Goal: Task Accomplishment & Management: Manage account settings

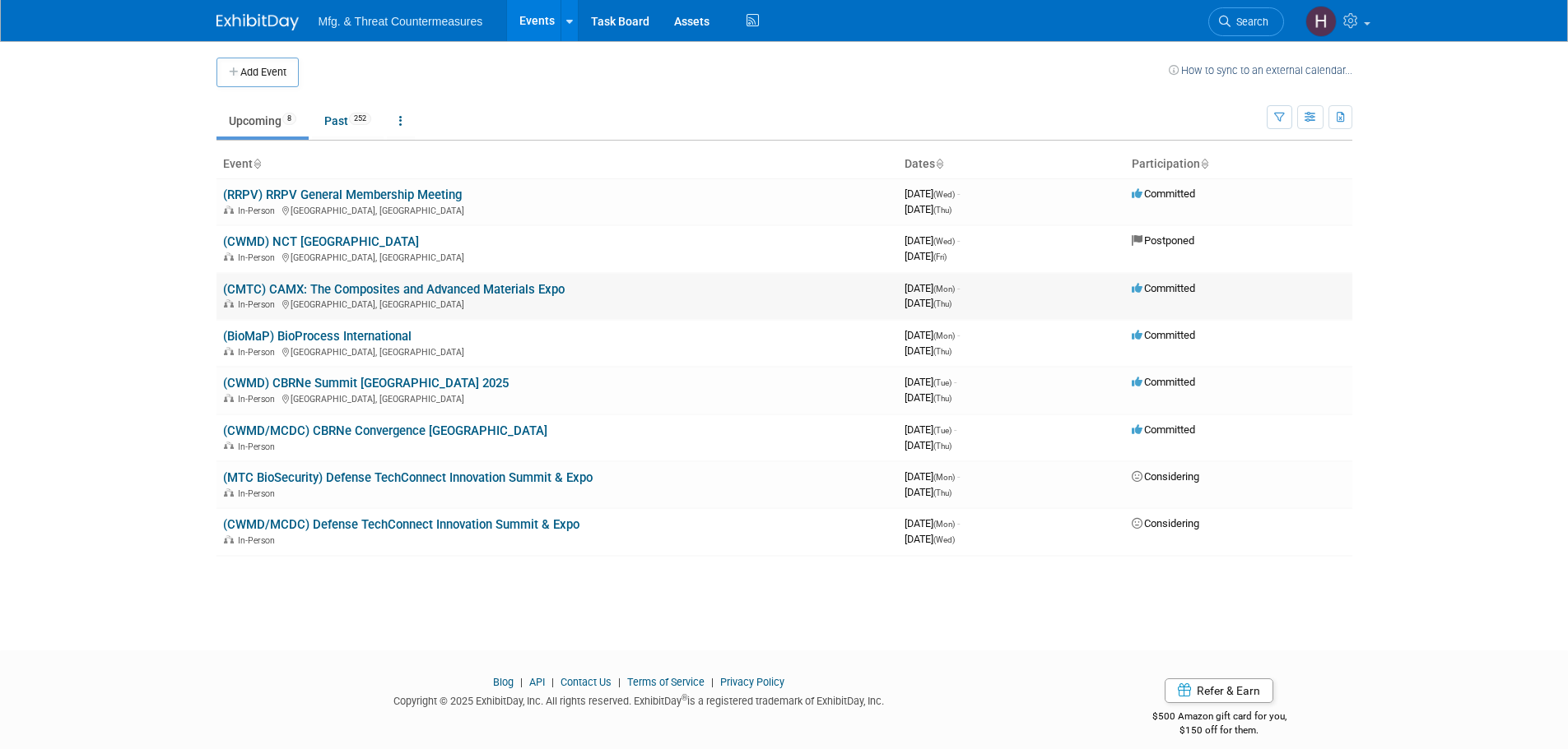
click at [361, 288] on link "(CMTC) CAMX: The Composites and Advanced Materials Expo" at bounding box center [394, 289] width 342 height 15
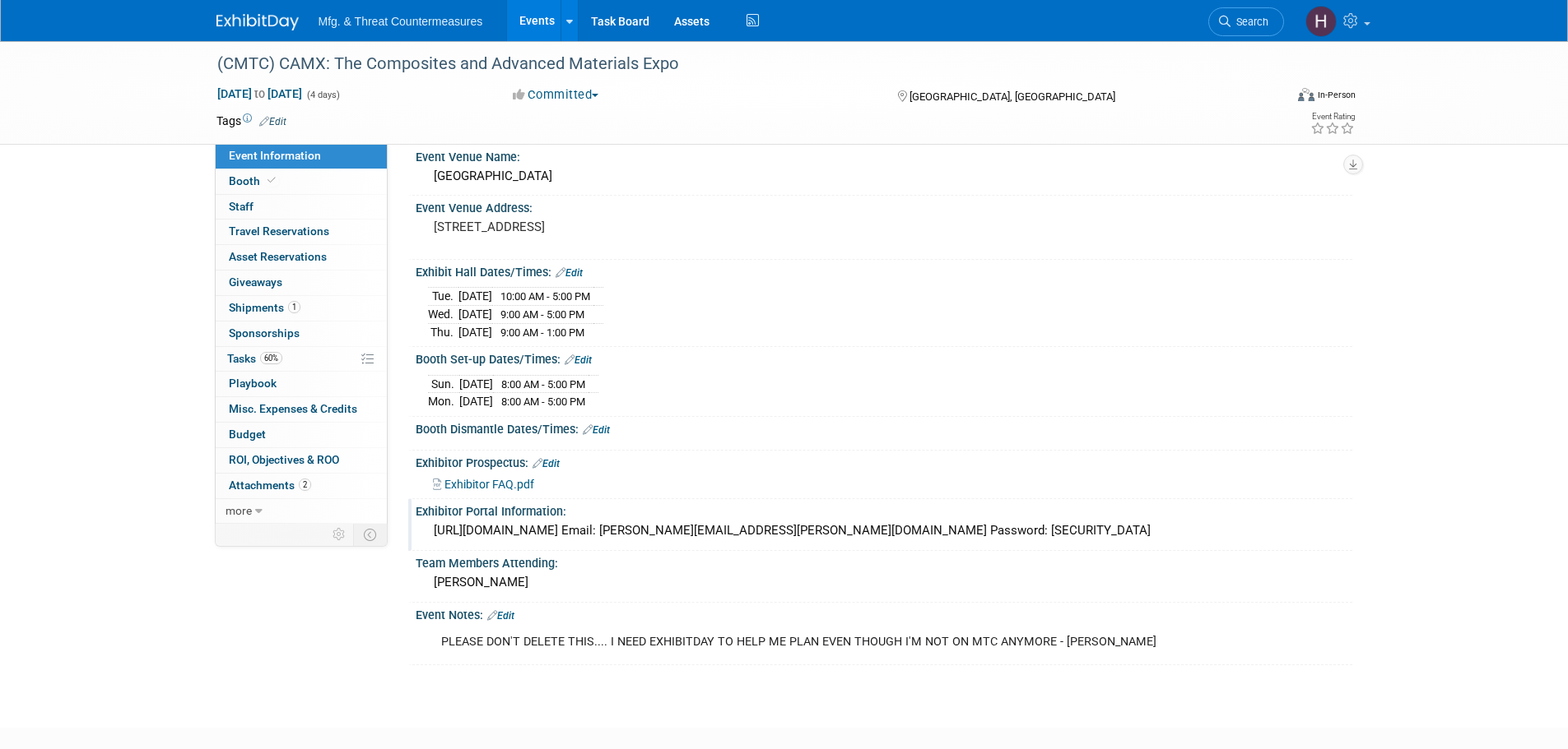
scroll to position [158, 0]
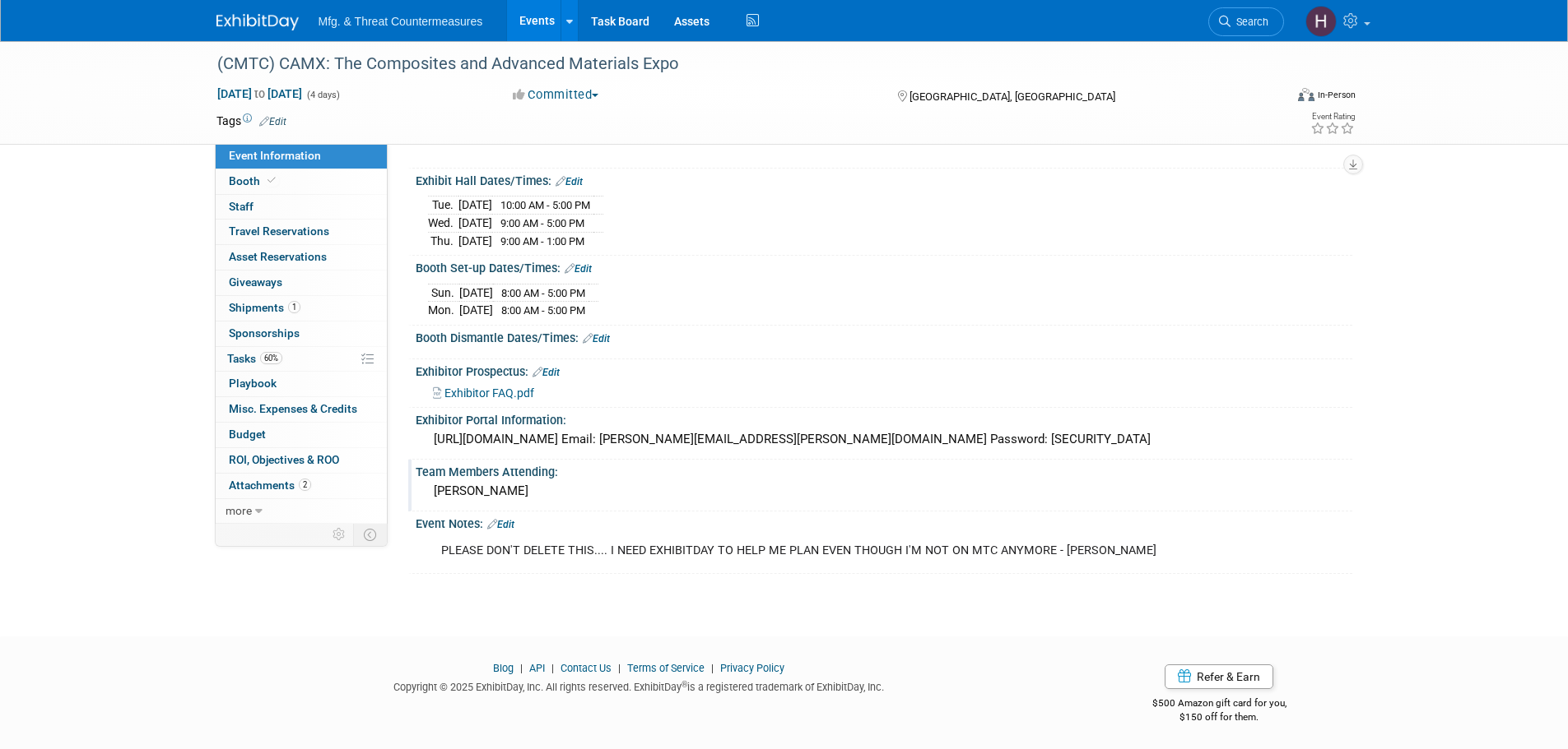
click at [520, 486] on div "Ryan Frankart" at bounding box center [883, 492] width 912 height 26
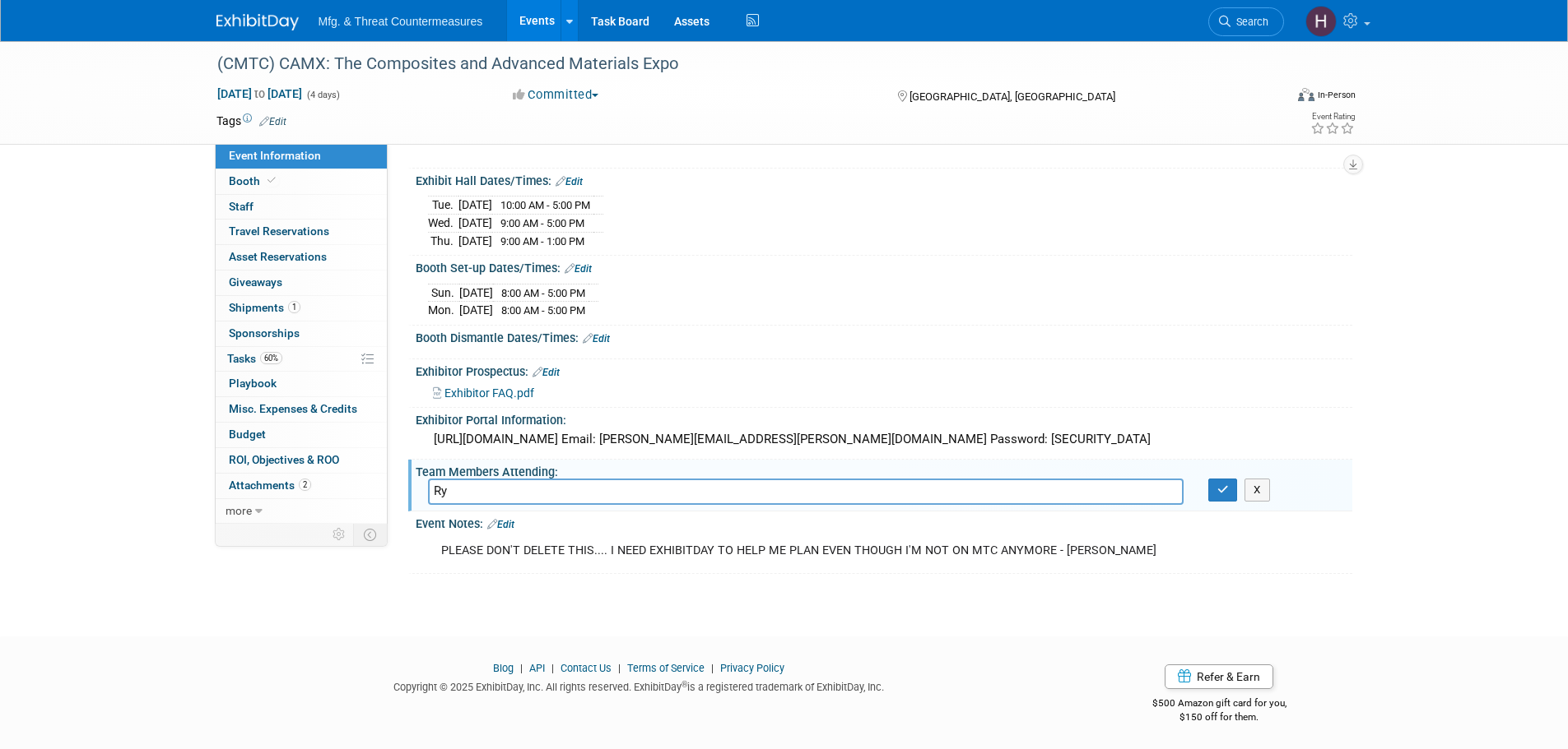
type input "R"
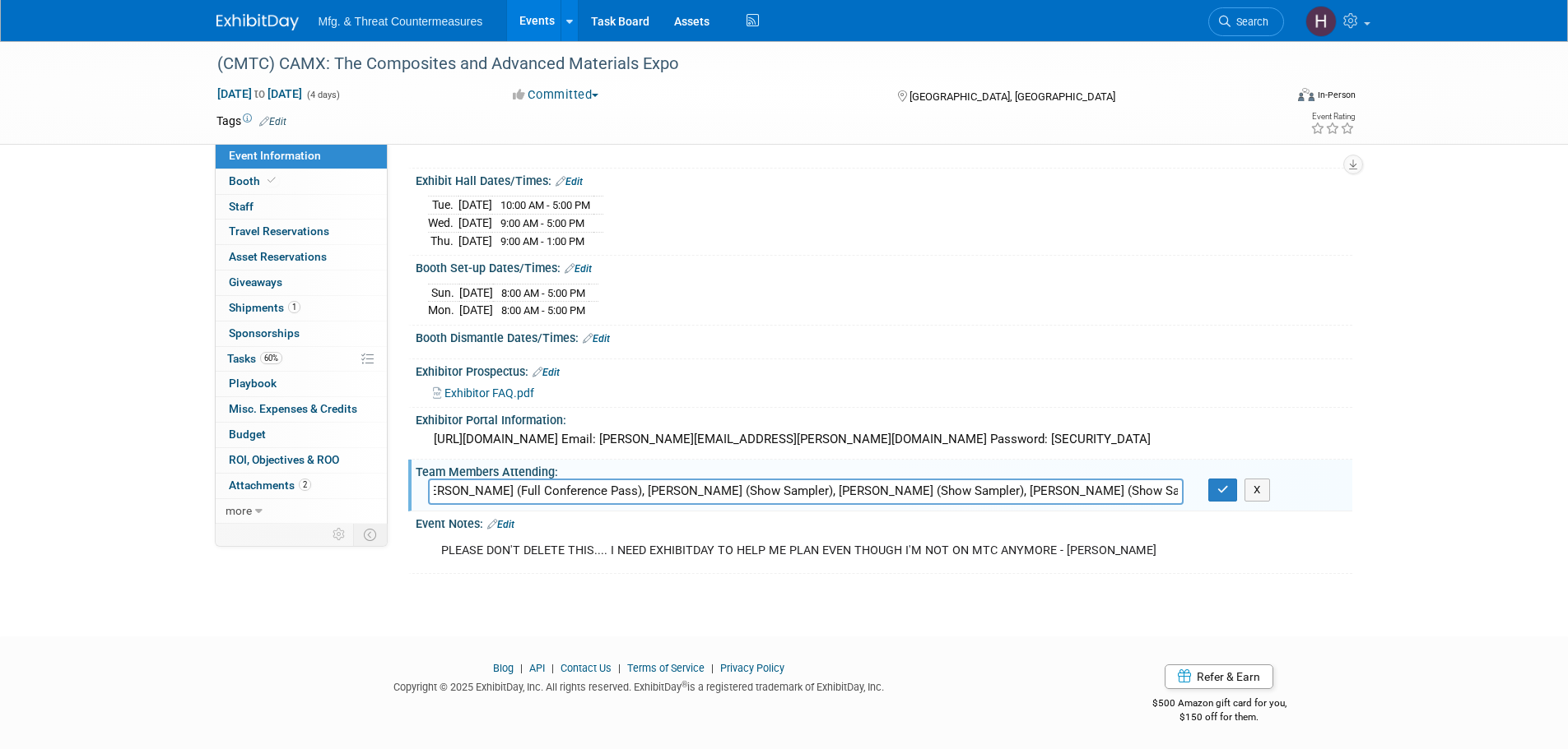
scroll to position [0, 401]
type input "[PERSON_NAME] (Show Sampler), [PERSON_NAME] (Show Sampler), [PERSON_NAME] (Full…"
click at [1233, 493] on button "button" at bounding box center [1223, 490] width 29 height 23
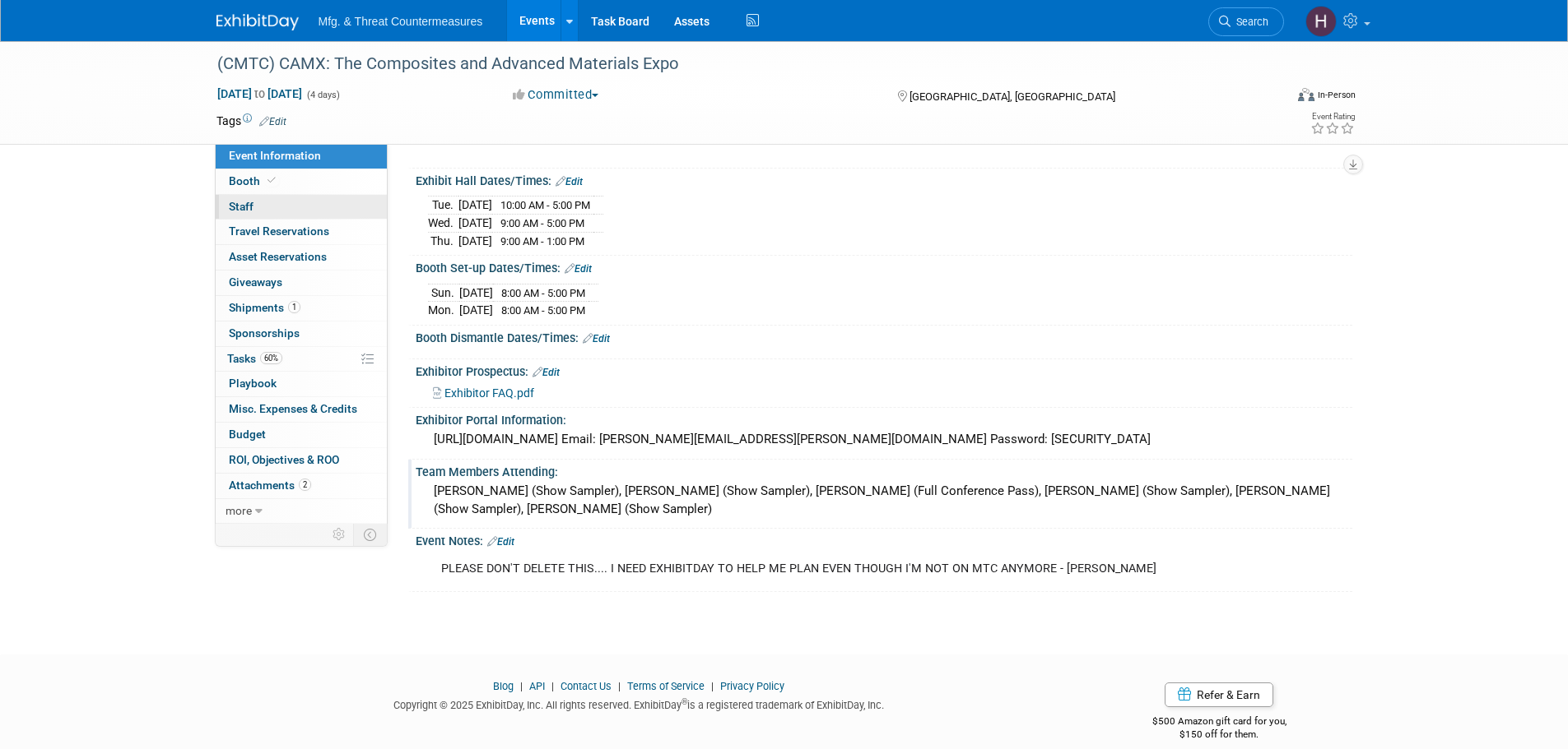
click at [303, 196] on link "0 Staff 0" at bounding box center [301, 207] width 171 height 25
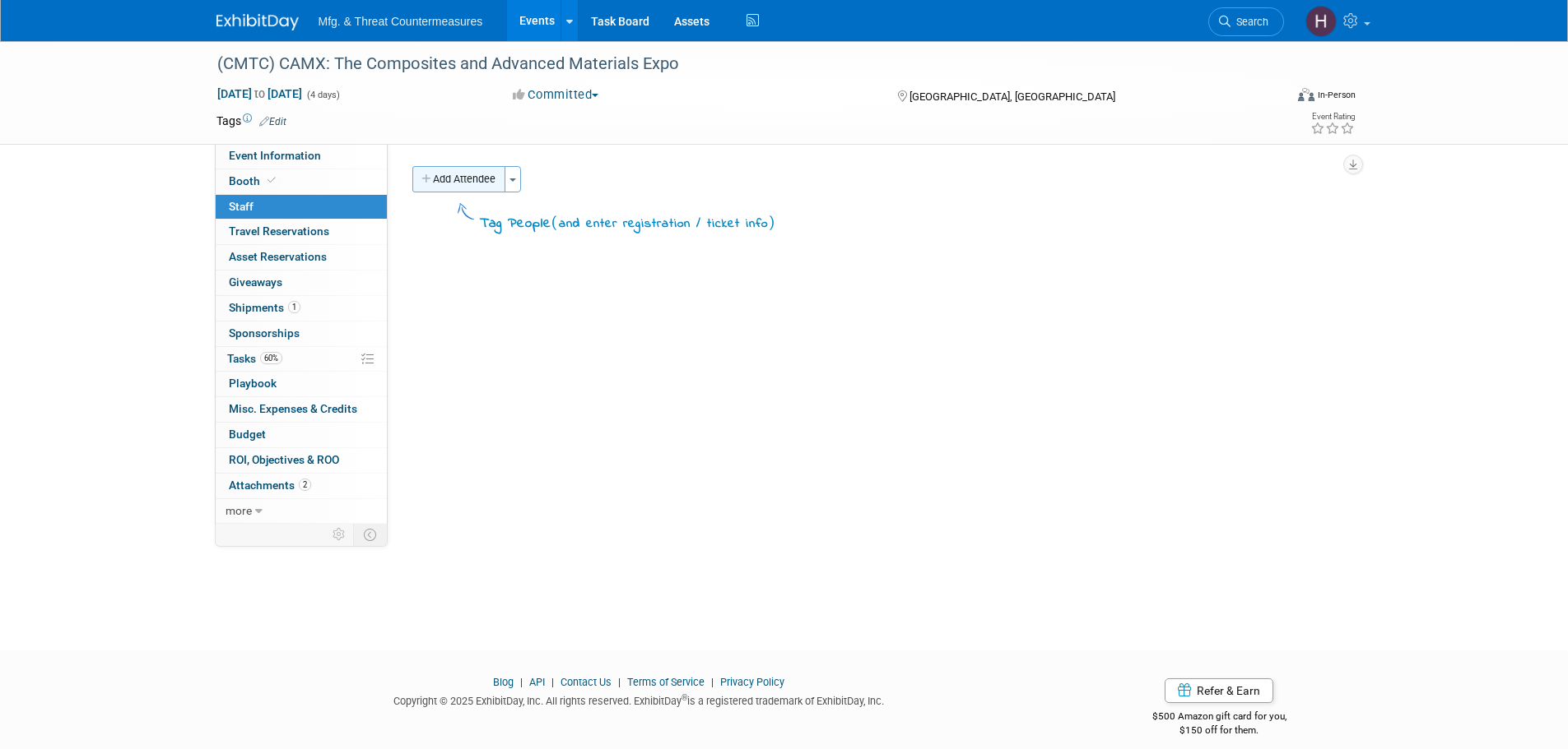
click at [465, 181] on button "Add Attendee" at bounding box center [458, 179] width 93 height 27
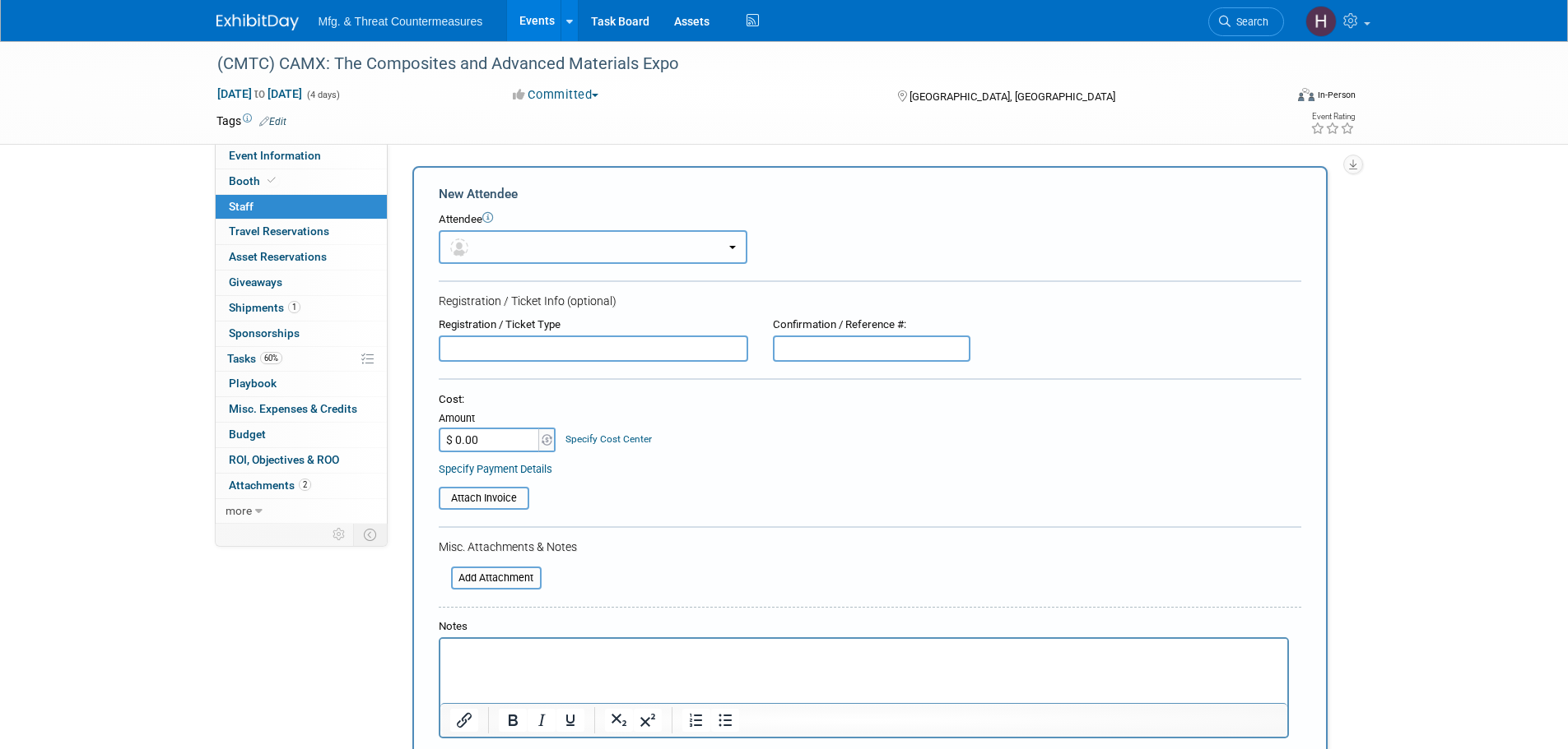
click at [593, 250] on button "button" at bounding box center [593, 247] width 309 height 34
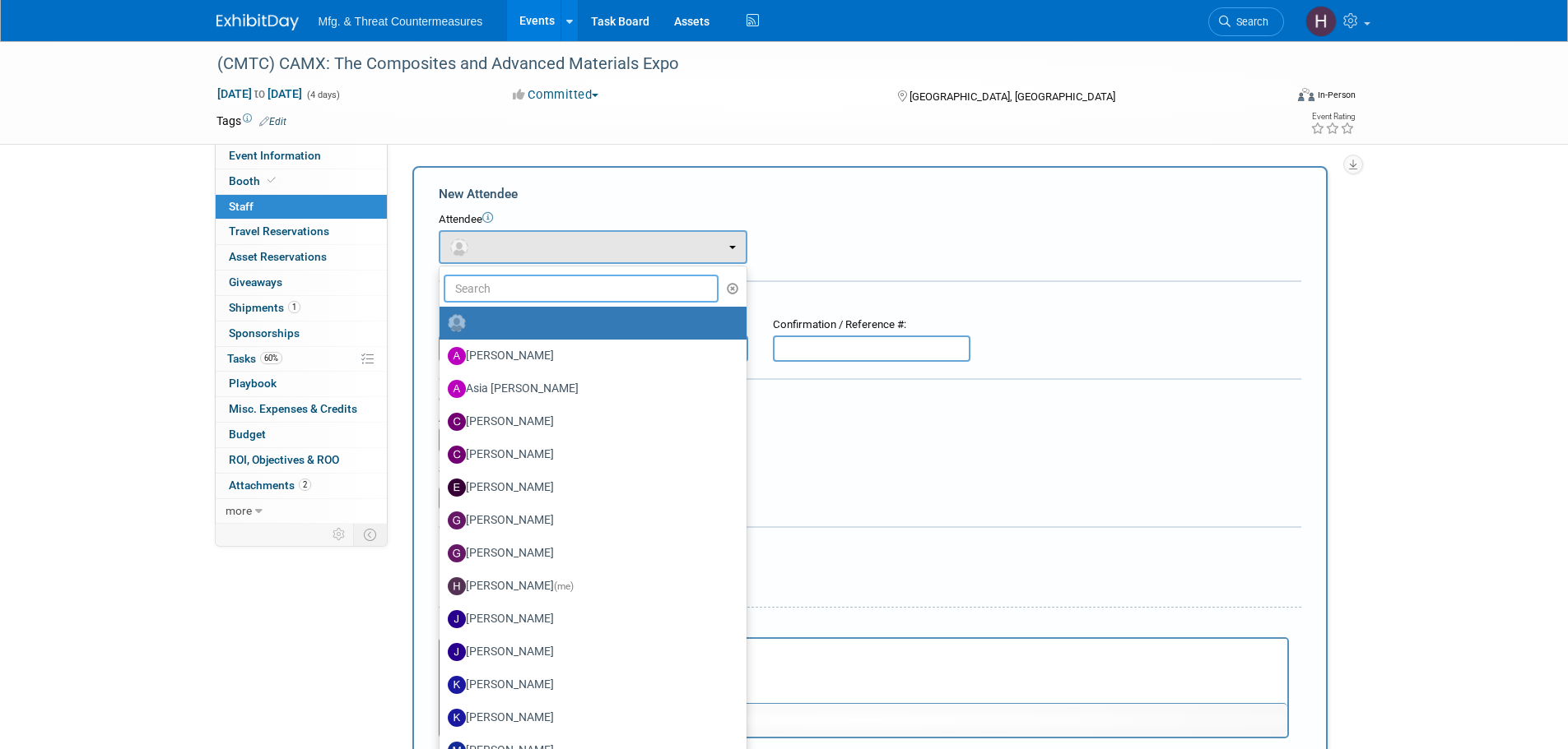
click at [571, 277] on input "text" at bounding box center [581, 288] width 276 height 28
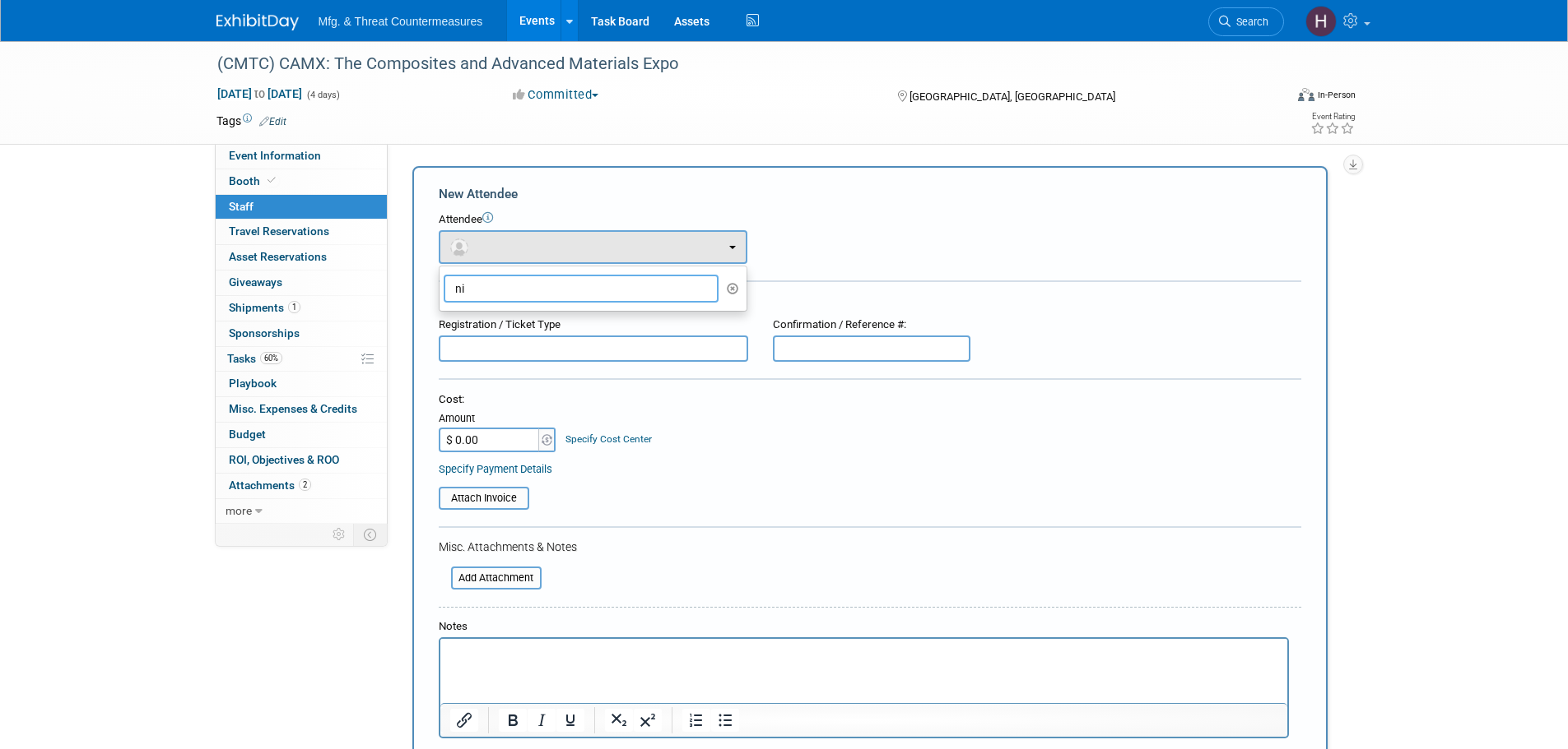
type input "n"
type input "d"
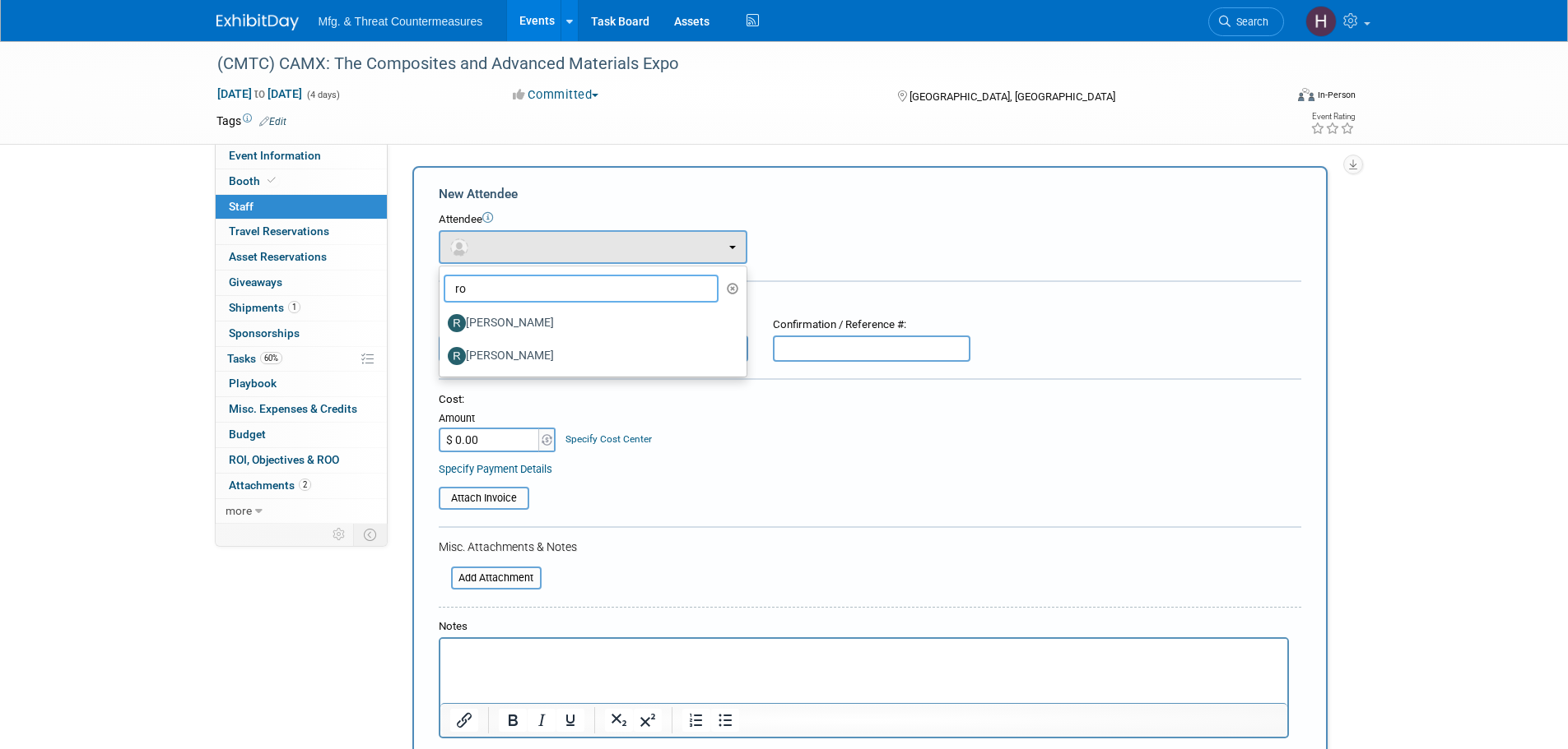
type input "r"
type input "d"
type input "s"
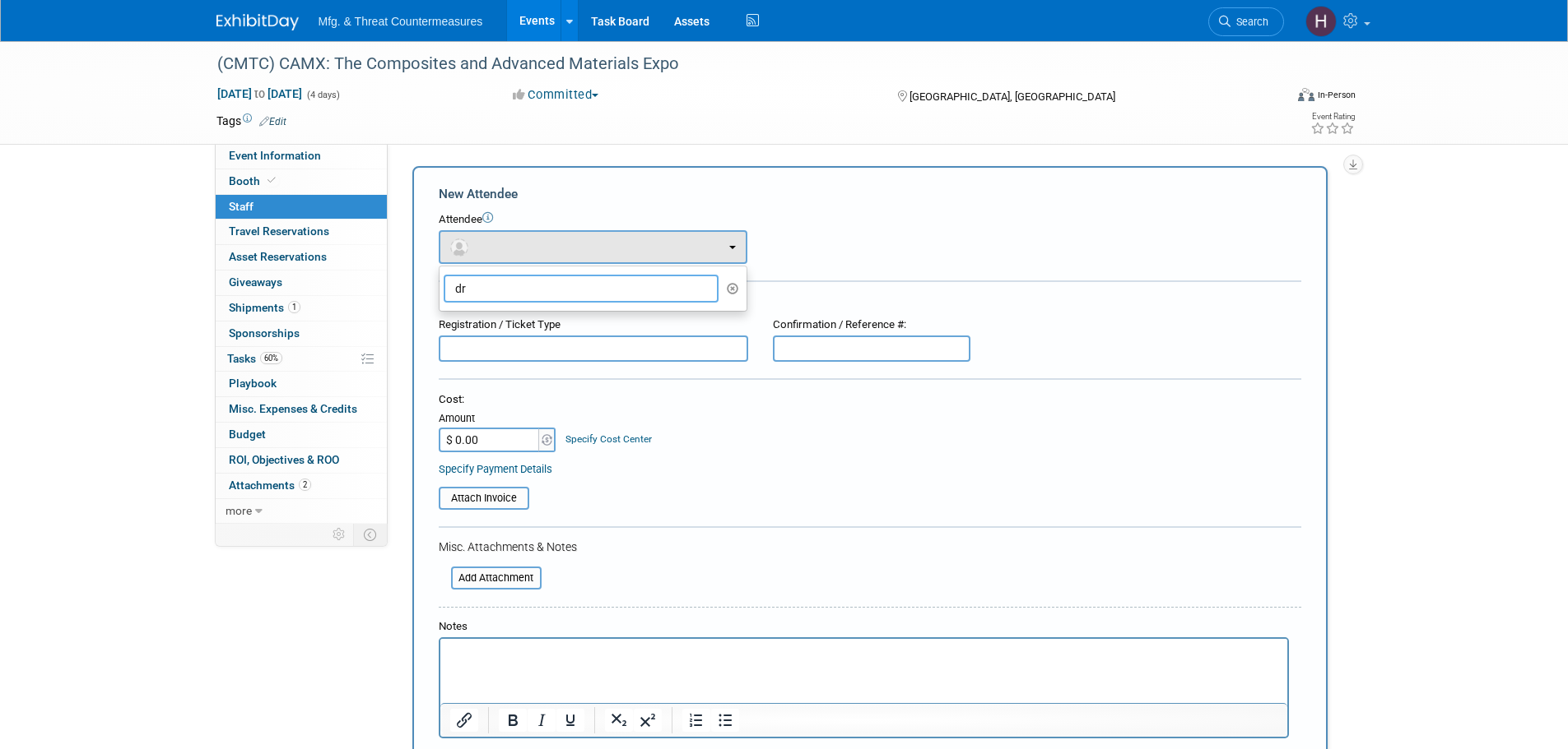
type input "d"
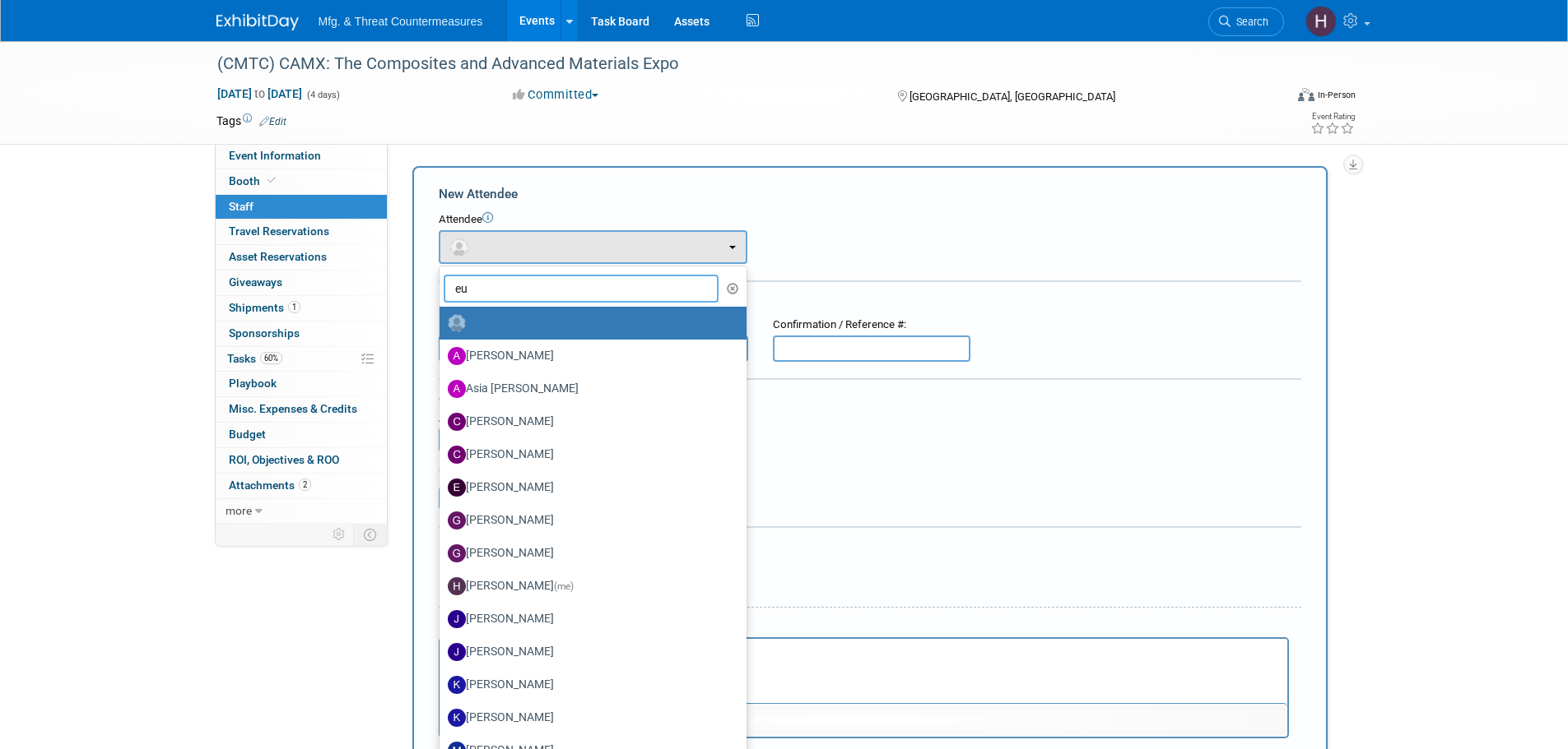
type input "eug"
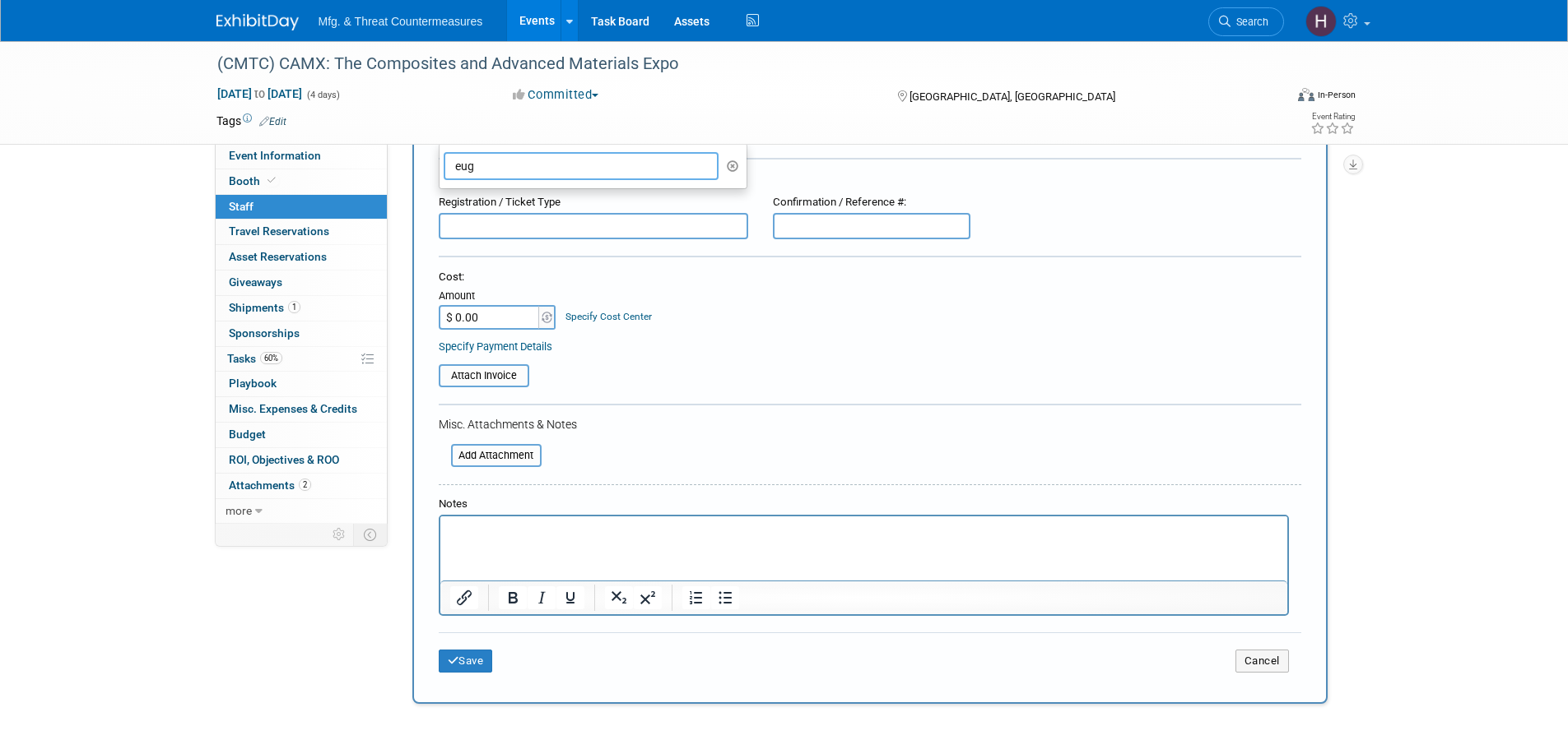
scroll to position [273, 0]
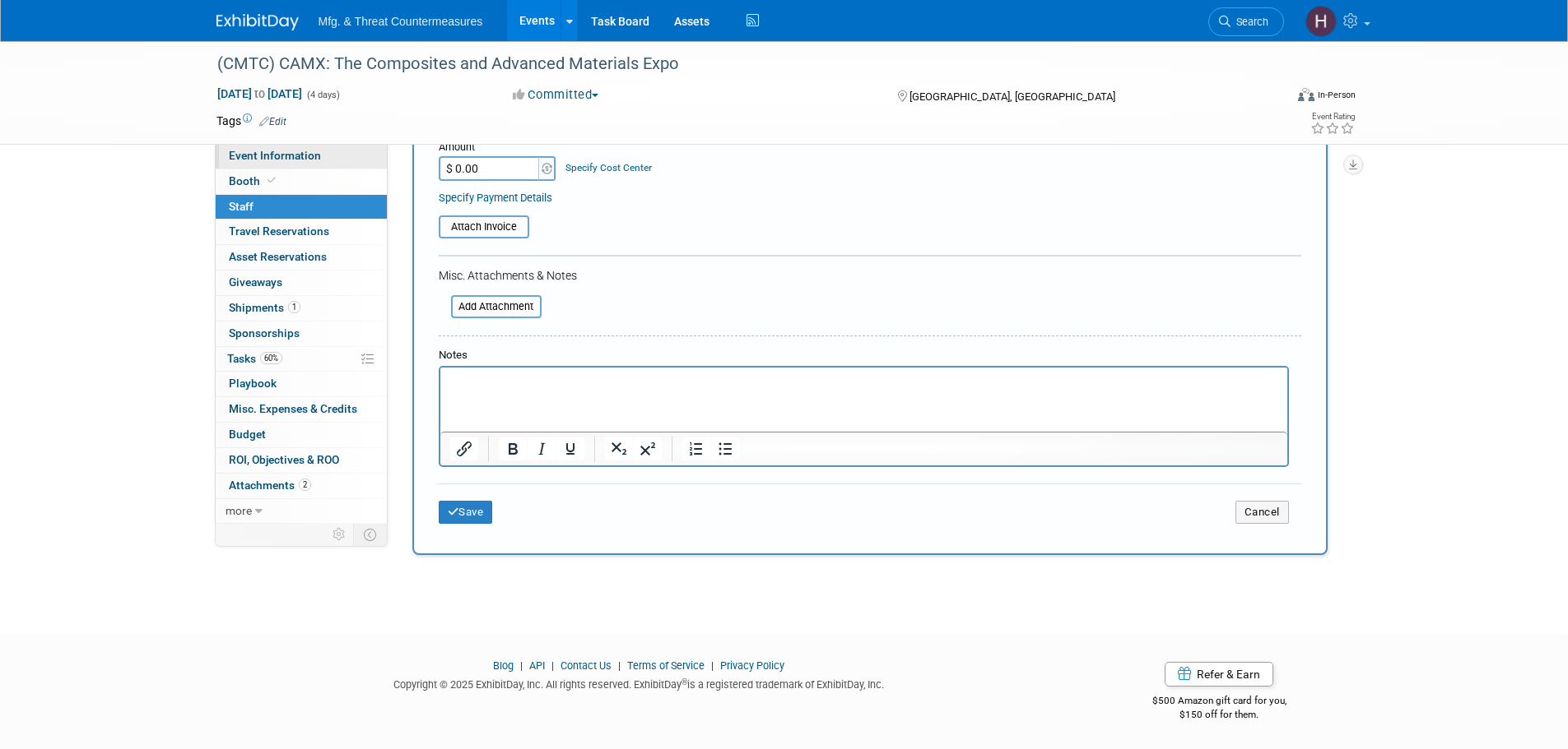
click at [301, 152] on span "Event Information" at bounding box center [275, 156] width 92 height 13
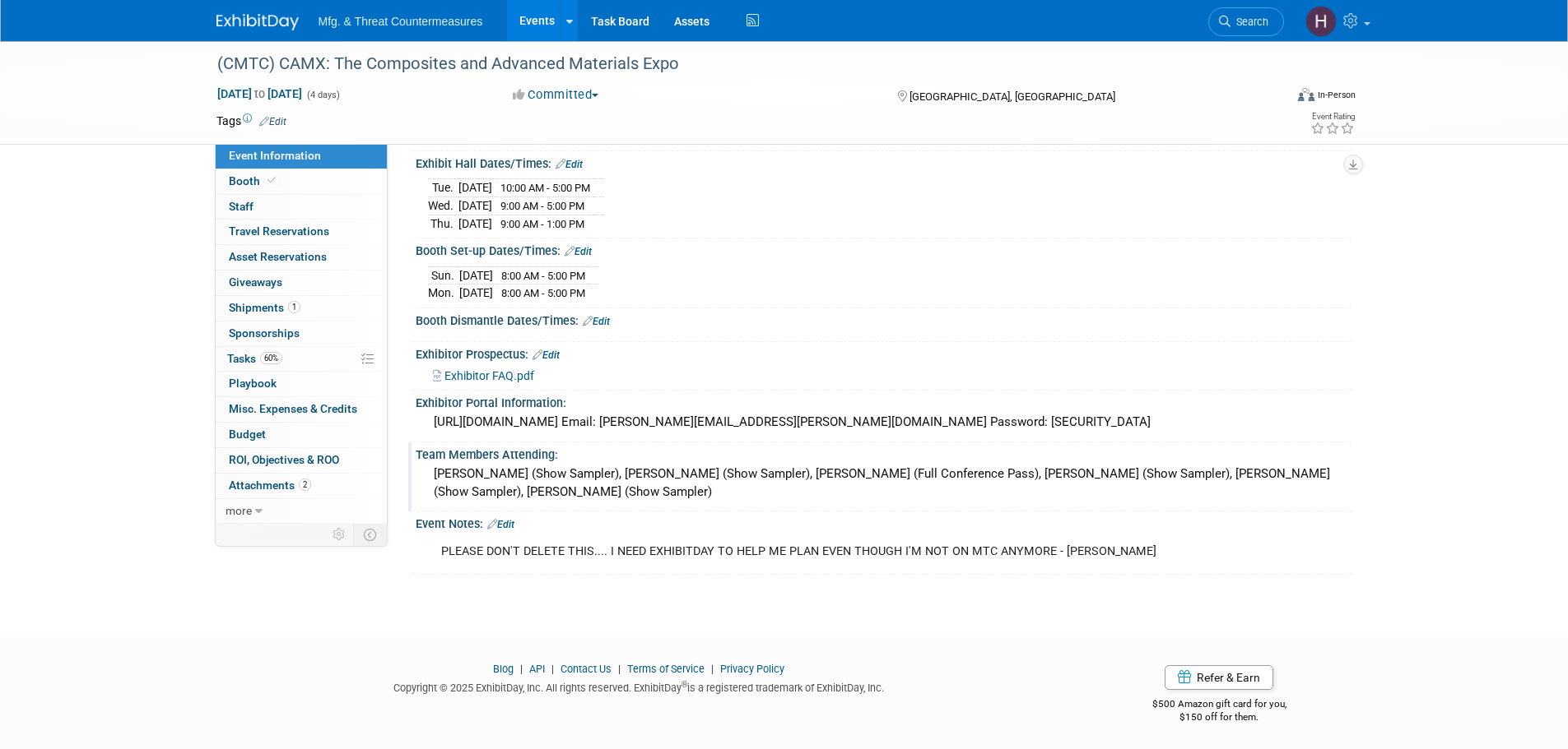
scroll to position [176, 0]
click at [572, 425] on div "[URL][DOMAIN_NAME] Email: [PERSON_NAME][EMAIL_ADDRESS][PERSON_NAME][DOMAIN_NAME…" at bounding box center [883, 422] width 912 height 26
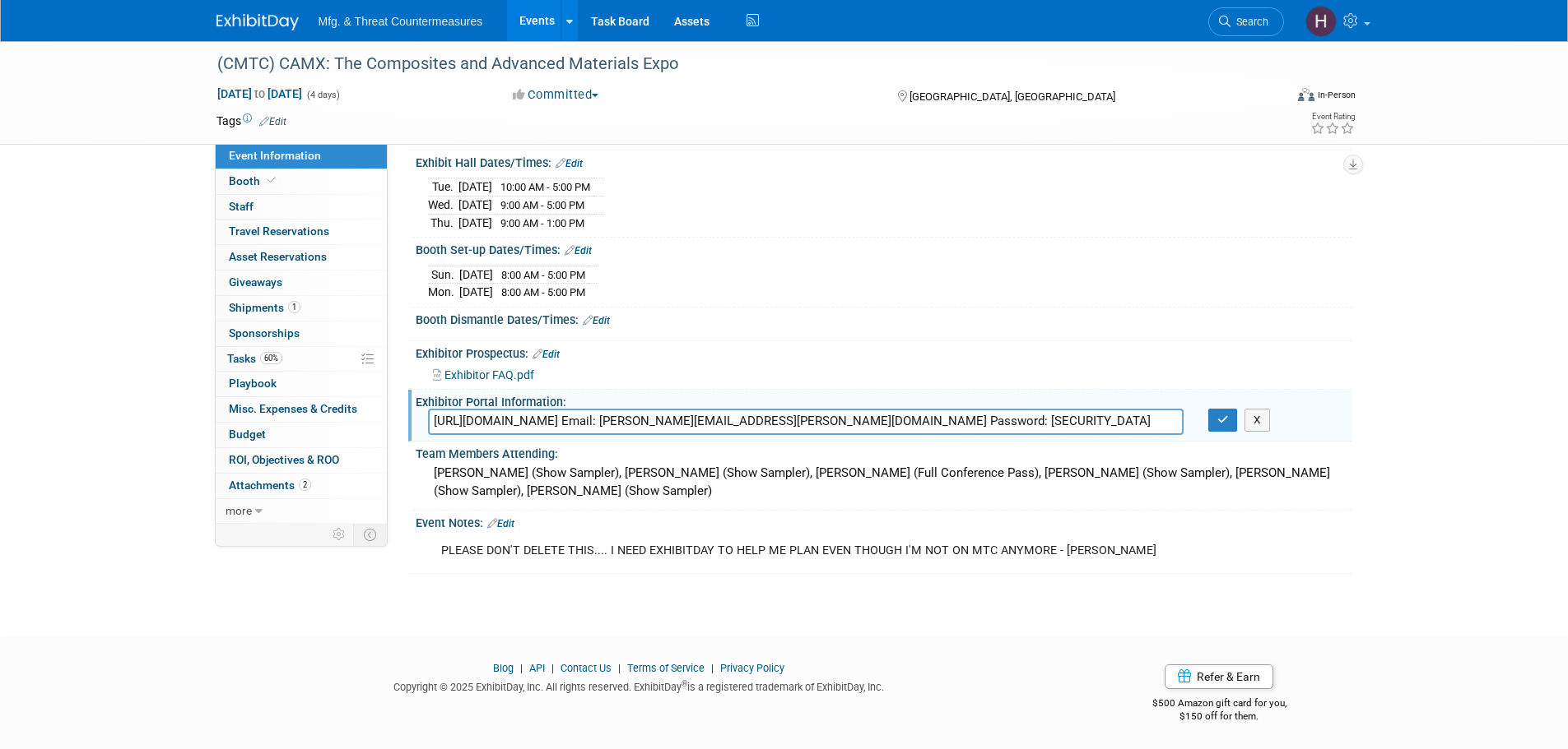
drag, startPoint x: 666, startPoint y: 418, endPoint x: 449, endPoint y: 420, distance: 217.0
click at [458, 420] on input "[URL][DOMAIN_NAME] Email: [PERSON_NAME][EMAIL_ADDRESS][PERSON_NAME][DOMAIN_NAME…" at bounding box center [806, 422] width 756 height 26
click at [423, 420] on div "https://CAMX2025.exh.mapyourshow.com Email: ryan.frankart@ati.org Password: Man…" at bounding box center [806, 422] width 780 height 26
drag, startPoint x: 423, startPoint y: 420, endPoint x: 438, endPoint y: 419, distance: 15.0
click at [438, 418] on div "https://CAMX2025.exh.mapyourshow.com Email: ryan.frankart@ati.org Password: Man…" at bounding box center [806, 422] width 780 height 26
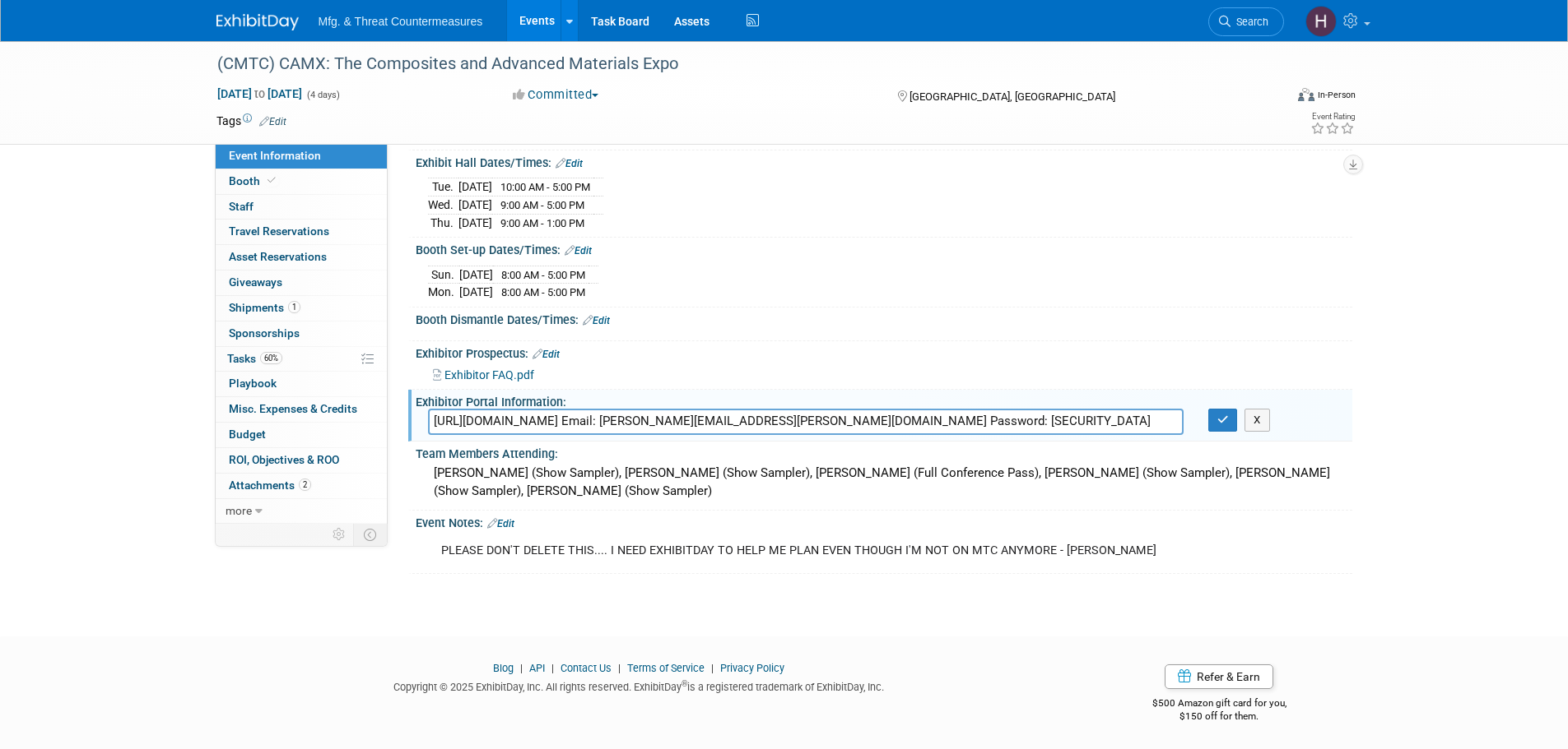
drag, startPoint x: 435, startPoint y: 418, endPoint x: 665, endPoint y: 415, distance: 230.0
click at [665, 415] on input "https://CAMX2025.exh.mapyourshow.com Email: ryan.frankart@ati.org Password: Man…" at bounding box center [806, 422] width 756 height 26
click at [1212, 419] on button "button" at bounding box center [1223, 420] width 29 height 23
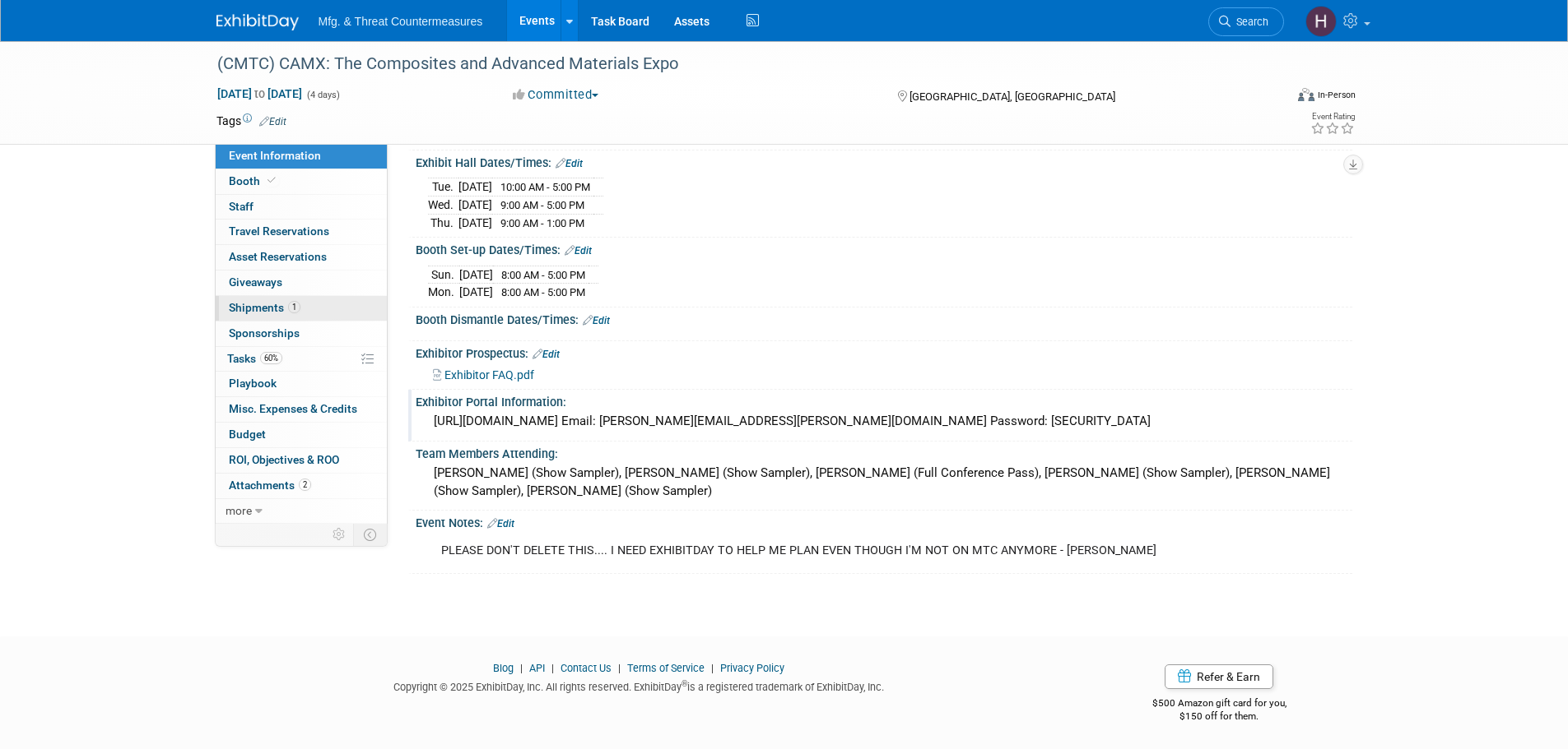
click at [296, 308] on span "1" at bounding box center [294, 307] width 12 height 12
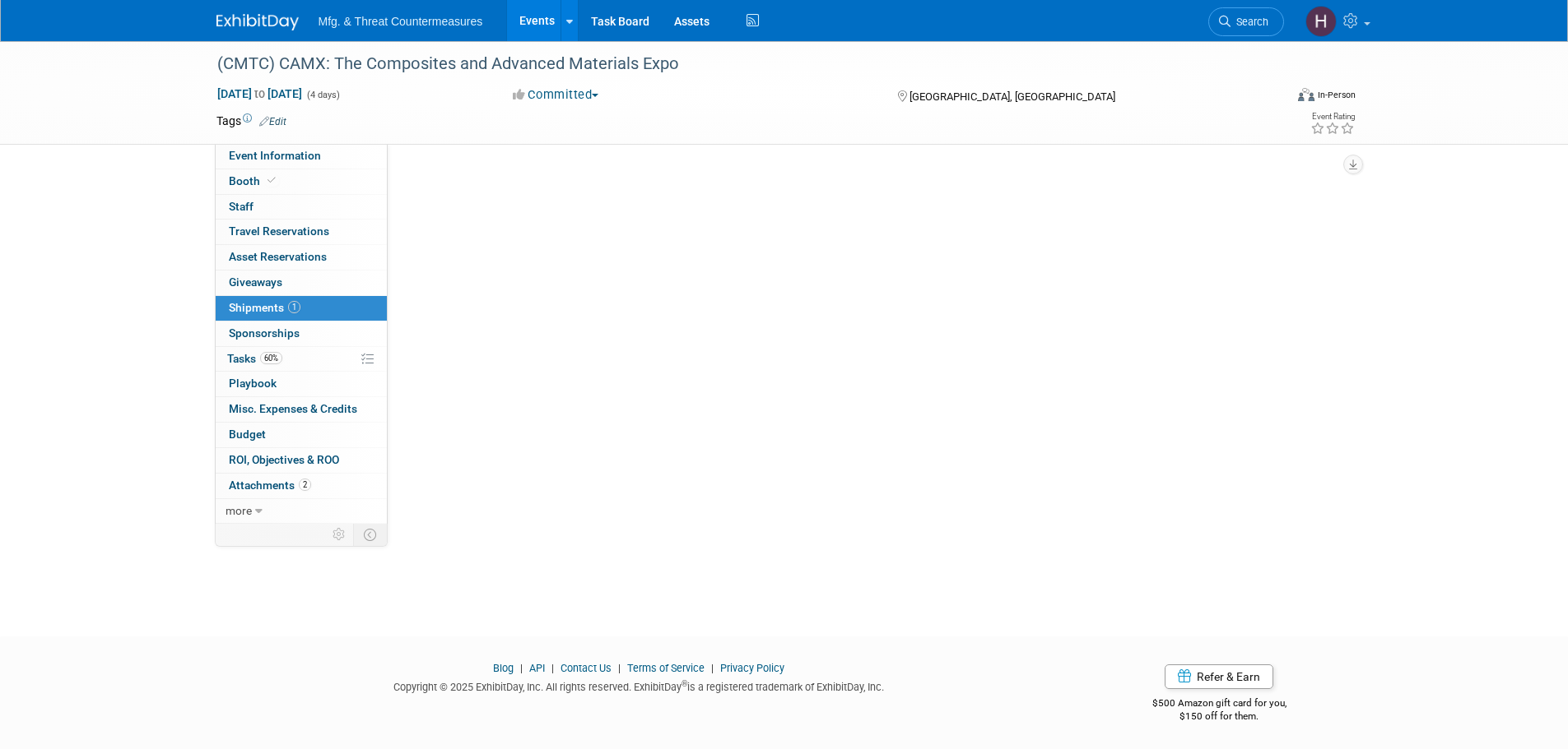
scroll to position [0, 0]
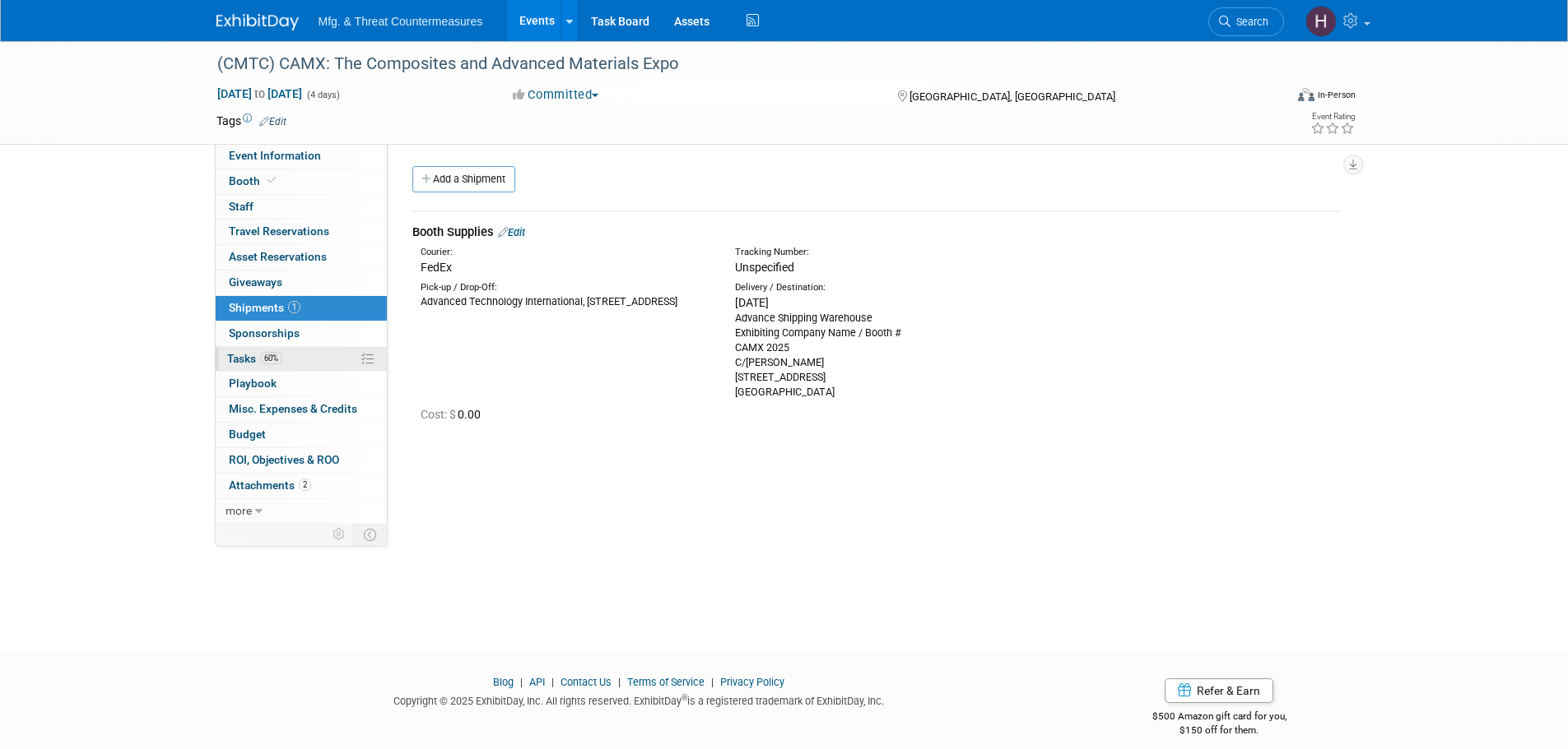
click at [283, 357] on link "60% Tasks 60%" at bounding box center [301, 359] width 171 height 25
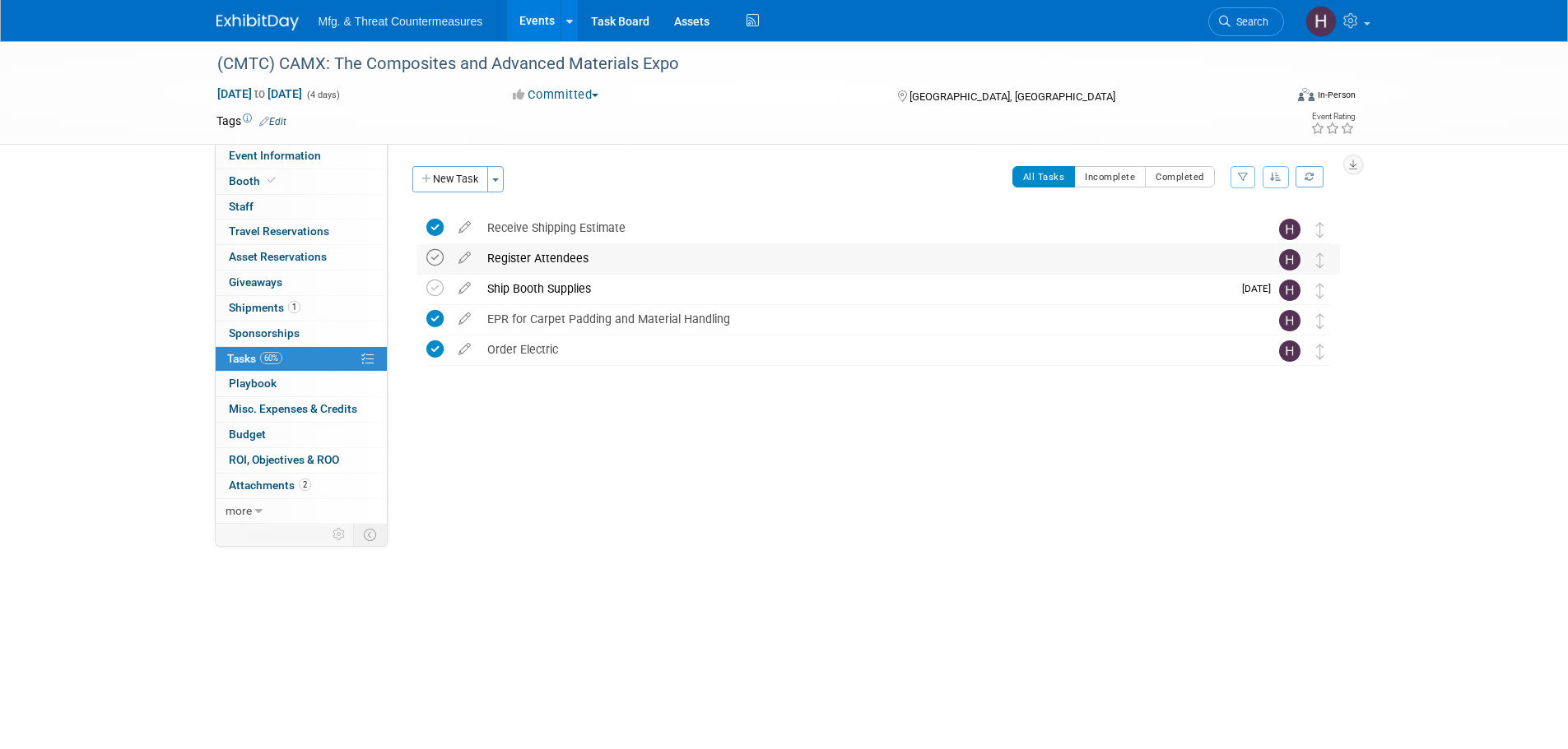
click at [434, 261] on icon at bounding box center [435, 258] width 18 height 18
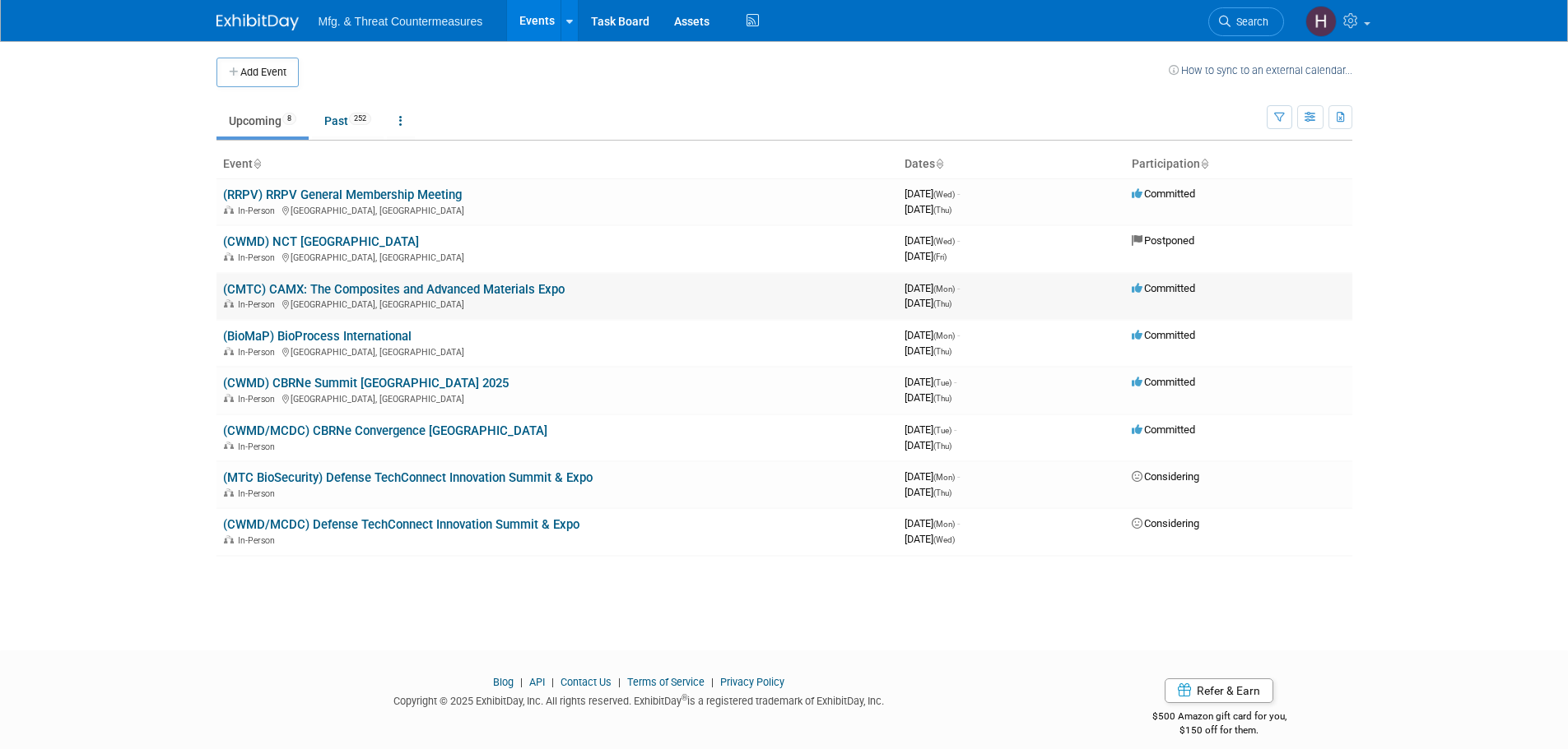
click at [381, 292] on link "(CMTC) CAMX: The Composites and Advanced Materials Expo" at bounding box center [394, 289] width 342 height 15
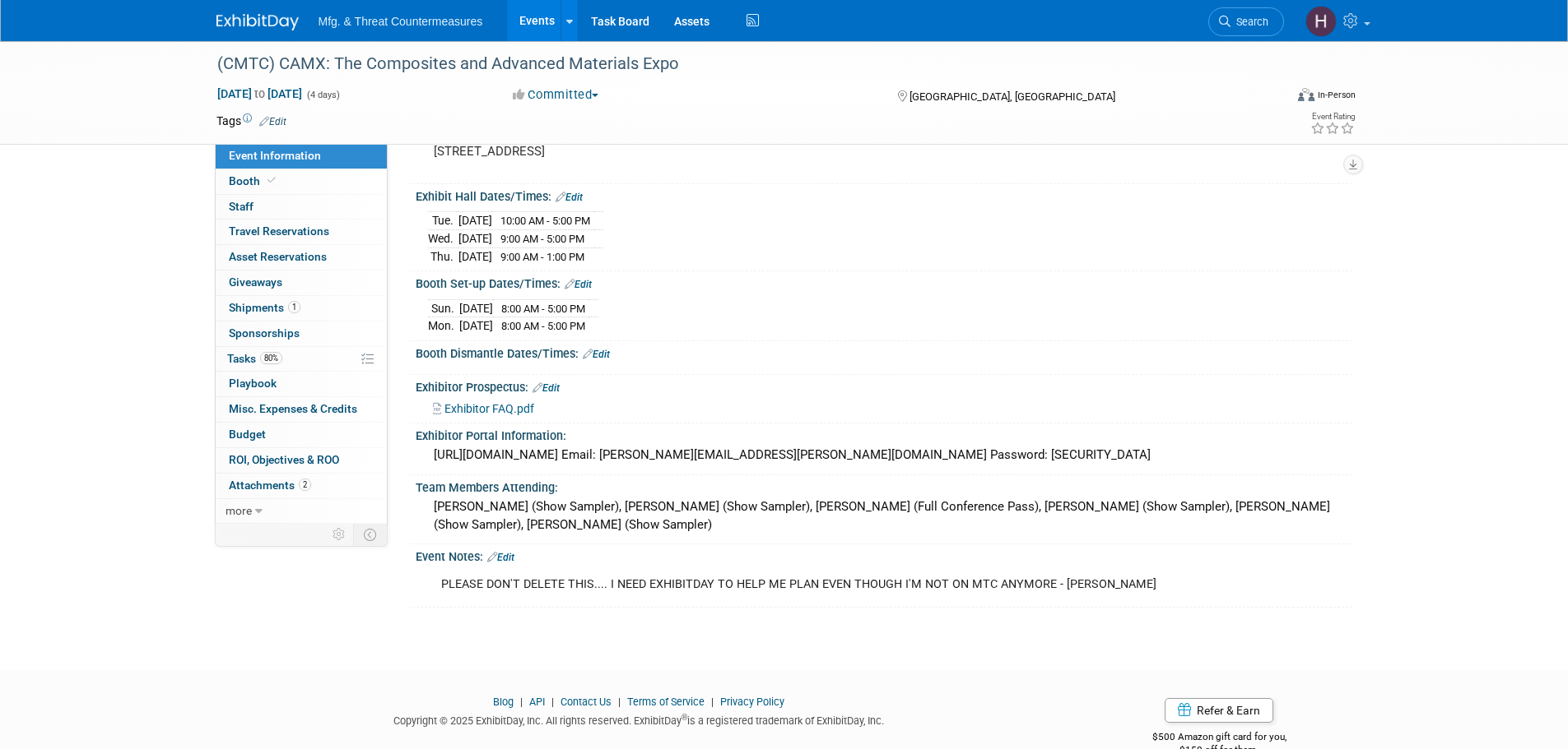
scroll to position [176, 0]
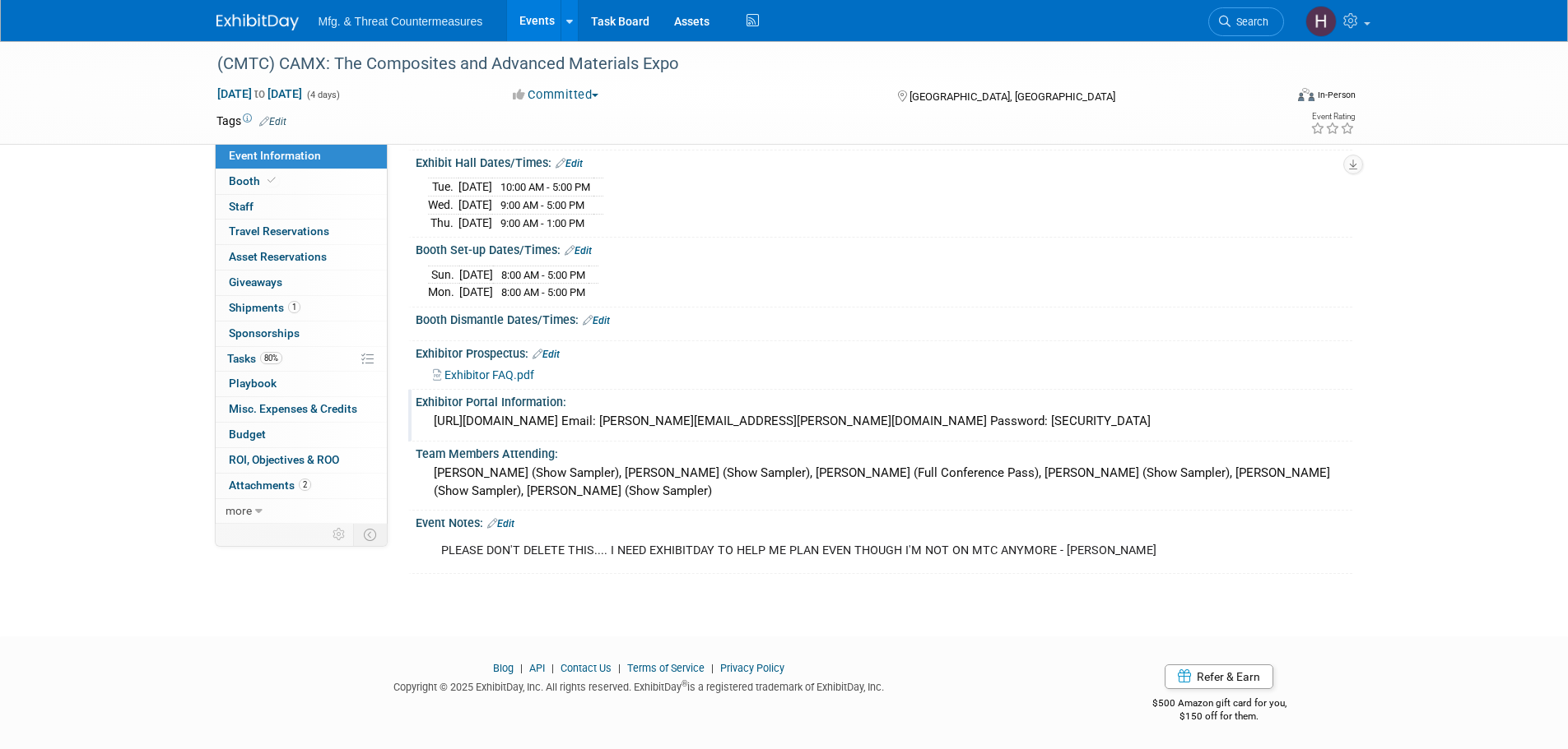
click at [542, 422] on div "[URL][DOMAIN_NAME] Email: [PERSON_NAME][EMAIL_ADDRESS][PERSON_NAME][DOMAIN_NAME…" at bounding box center [883, 422] width 912 height 26
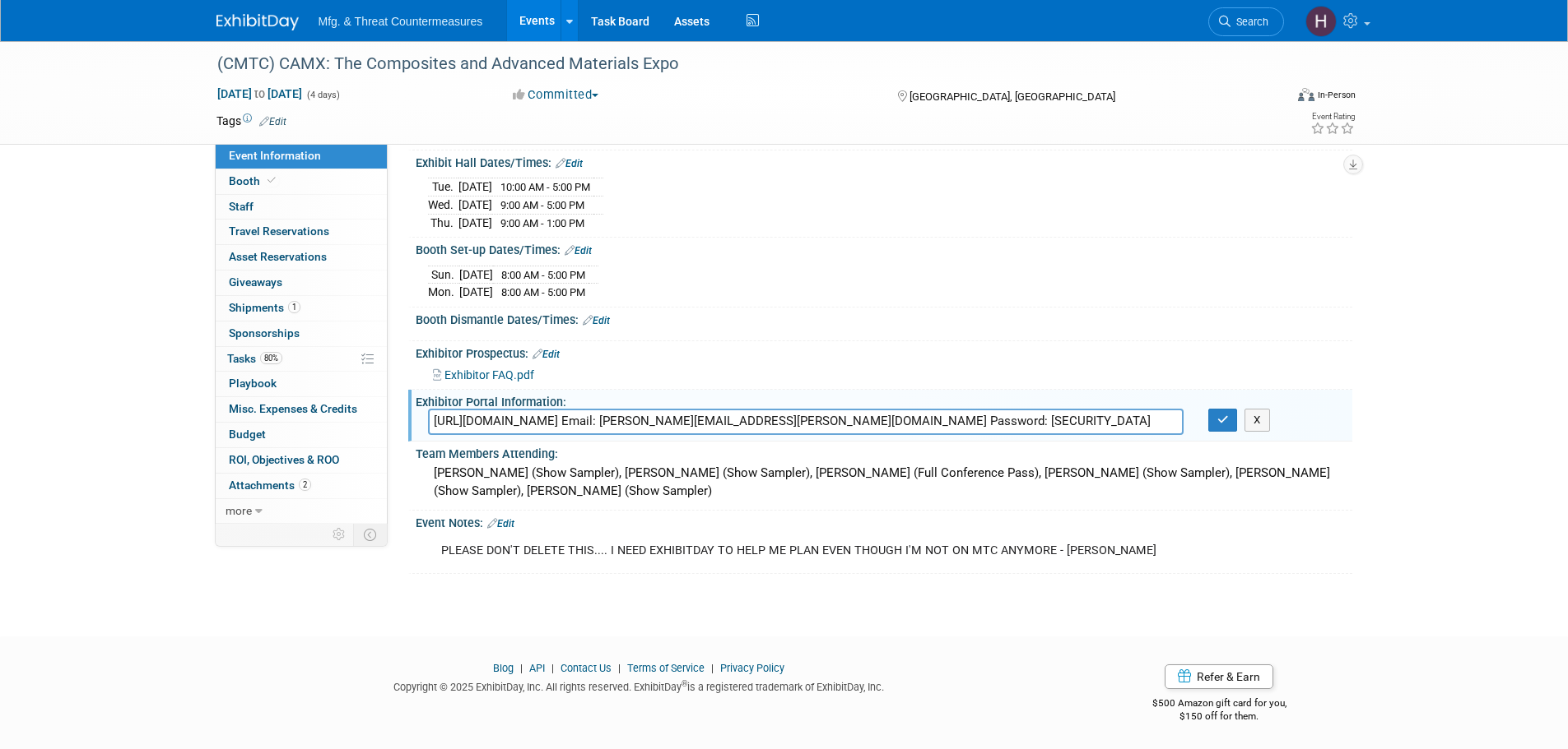
drag, startPoint x: 665, startPoint y: 425, endPoint x: 430, endPoint y: 418, distance: 235.1
click at [431, 418] on input "[URL][DOMAIN_NAME] Email: [PERSON_NAME][EMAIL_ADDRESS][PERSON_NAME][DOMAIN_NAME…" at bounding box center [806, 422] width 756 height 26
click at [1226, 427] on button "button" at bounding box center [1223, 420] width 29 height 23
